Goal: Find specific page/section: Find specific page/section

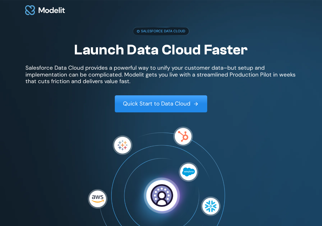
click at [197, 102] on img at bounding box center [196, 104] width 6 height 6
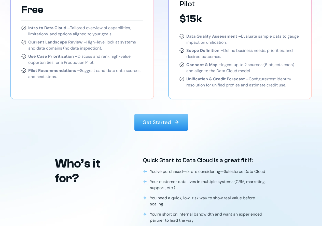
scroll to position [836, 0]
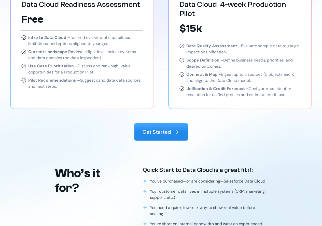
click at [153, 129] on p "Get Started" at bounding box center [157, 132] width 29 height 7
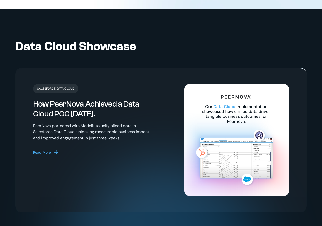
scroll to position [1108, 0]
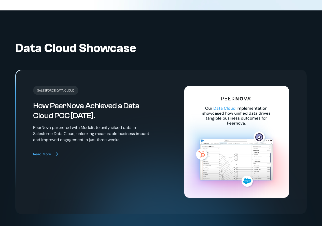
click at [58, 151] on img at bounding box center [56, 154] width 6 height 6
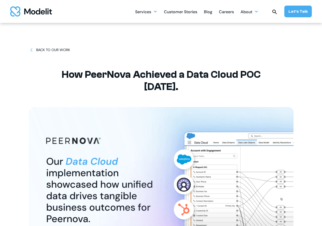
click at [30, 50] on img at bounding box center [31, 49] width 5 height 5
